Goal: Information Seeking & Learning: Check status

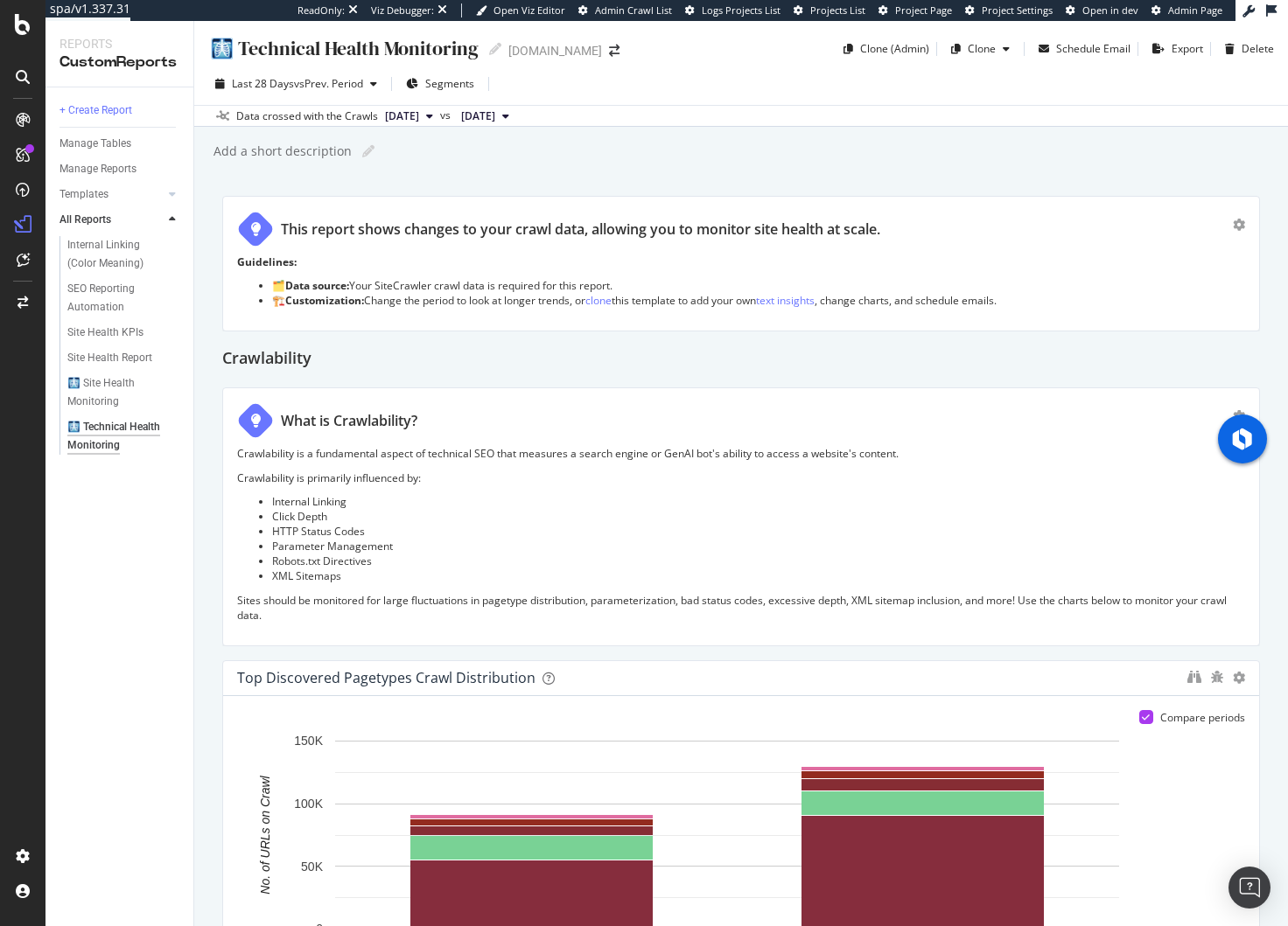
scroll to position [51, 0]
click at [680, 167] on div "🩻 Technical Health Monitoring 🩻 Technical Health Monitoring figma.com Clone (Ad…" at bounding box center [741, 473] width 1094 height 905
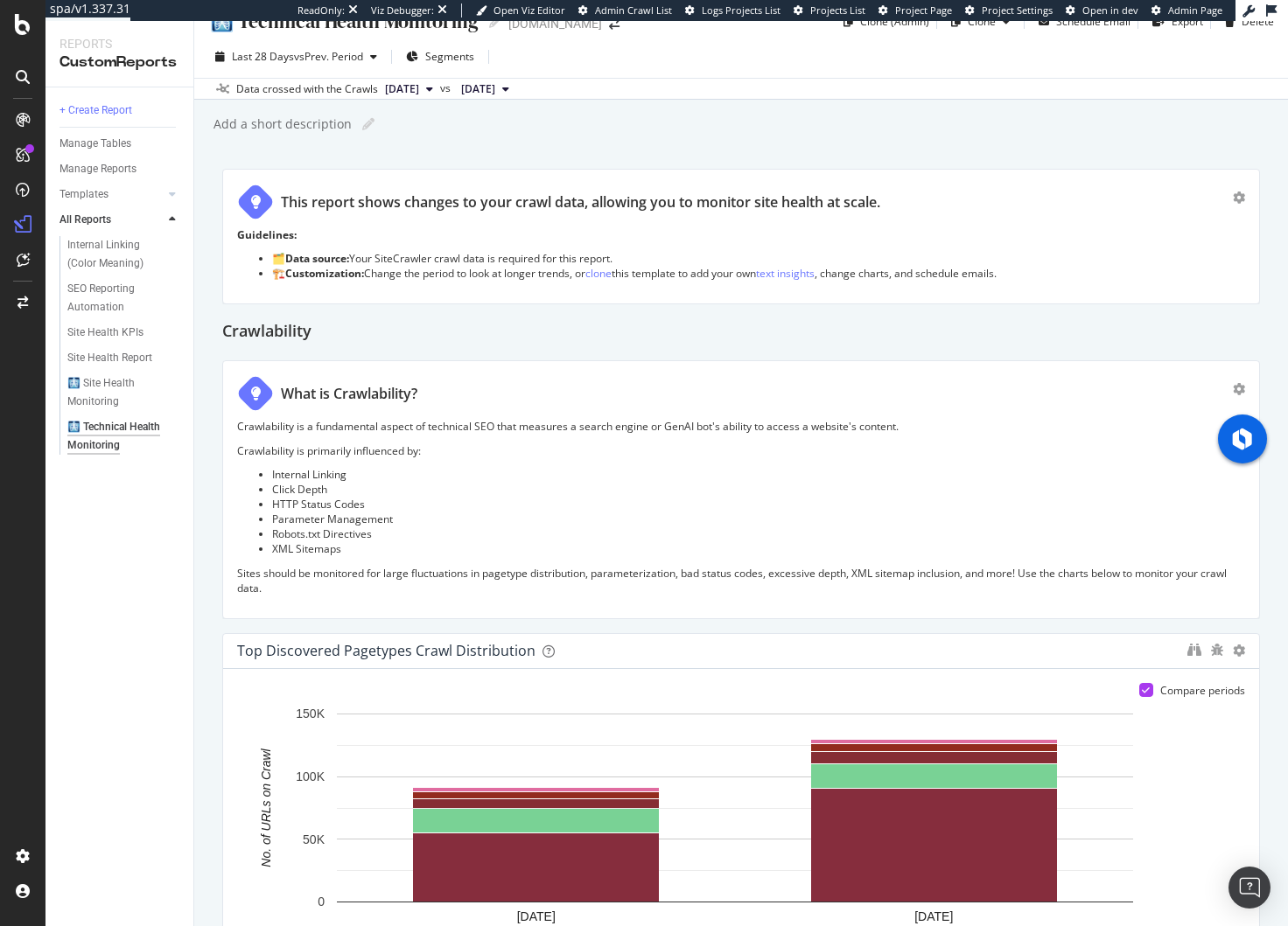
scroll to position [0, 0]
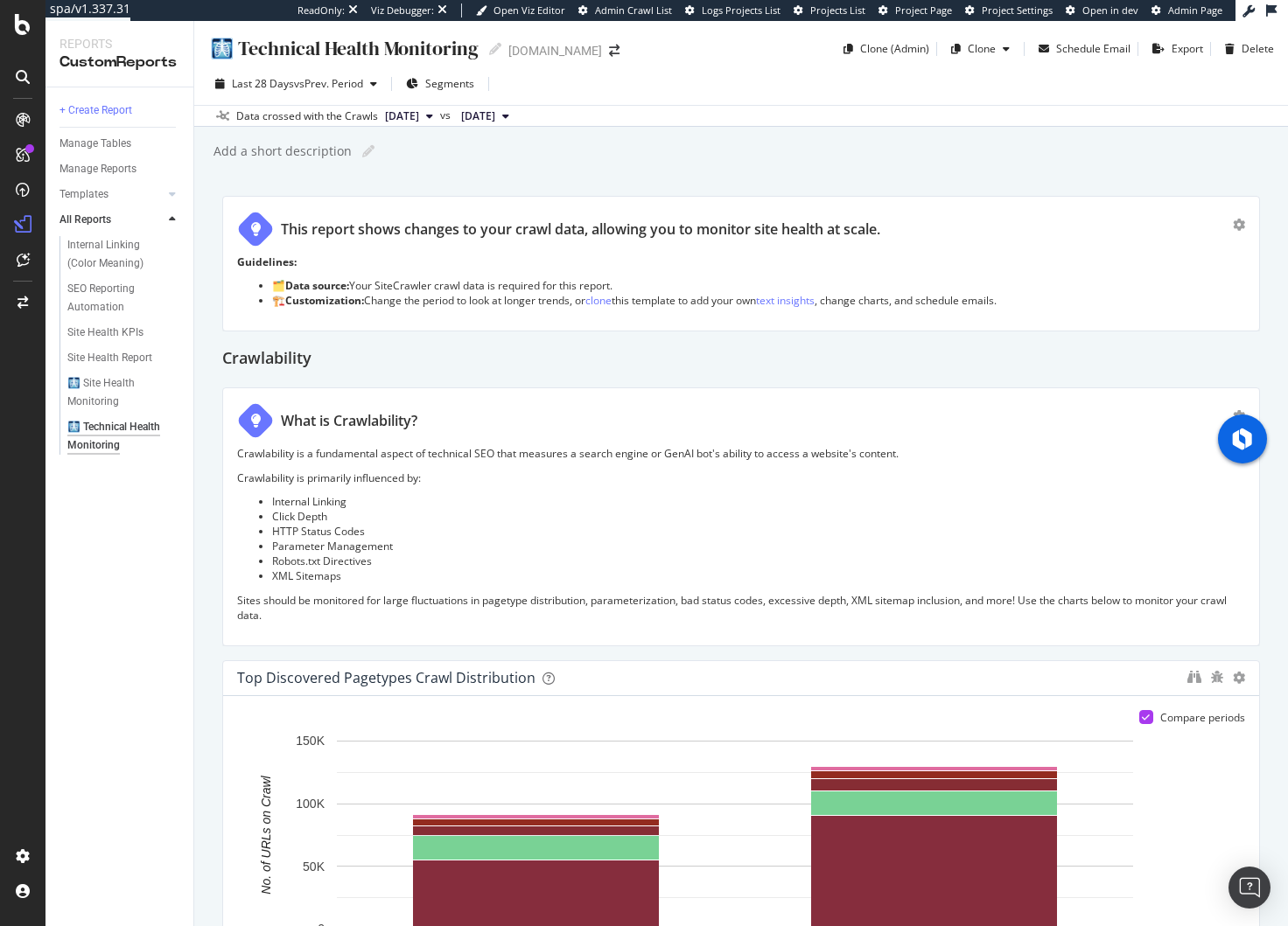
click at [500, 154] on div "Add a short description Add a short description" at bounding box center [749, 151] width 1076 height 26
click at [112, 386] on div "🩻 Site Health Monitoring" at bounding box center [117, 393] width 100 height 37
